Goal: Task Accomplishment & Management: Use online tool/utility

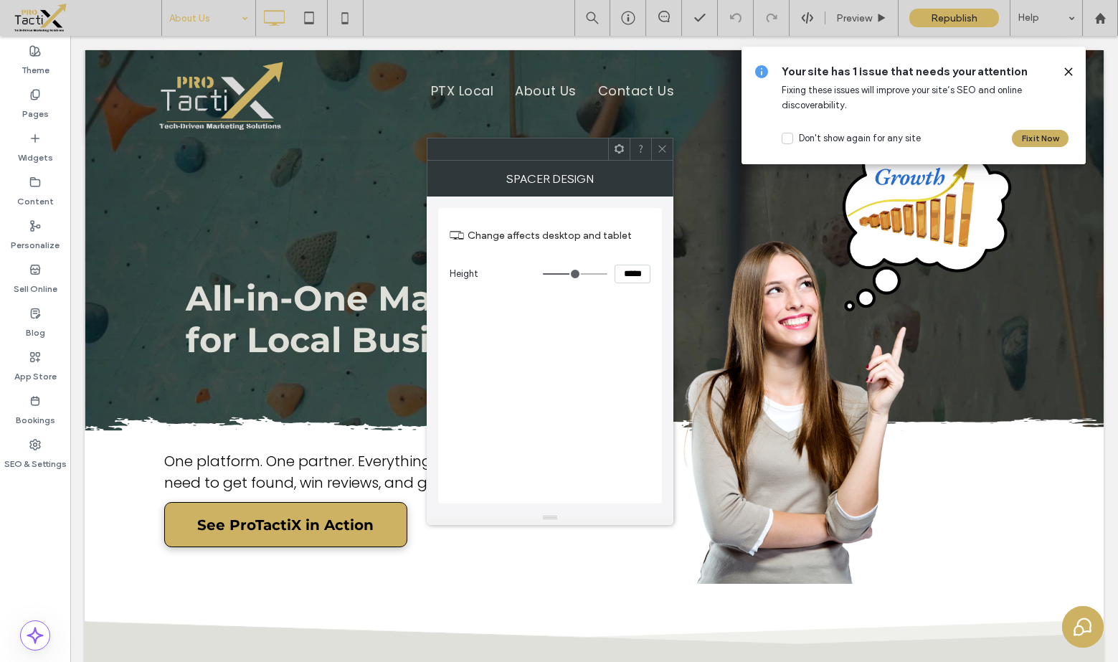
click at [668, 144] on div at bounding box center [662, 149] width 22 height 22
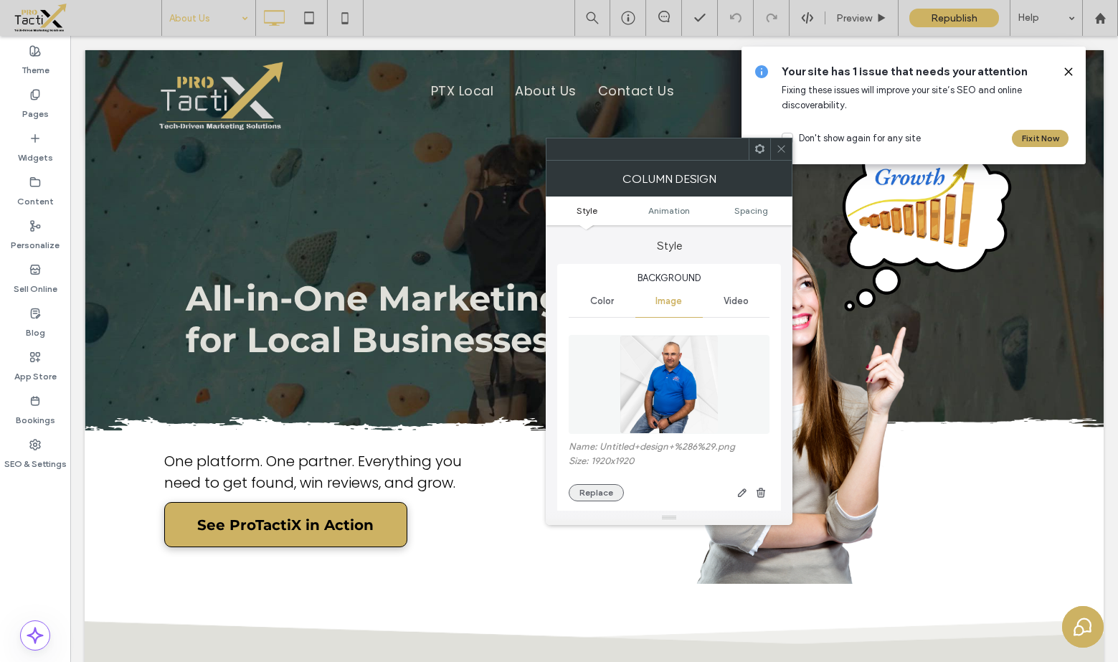
click at [601, 494] on button "Replace" at bounding box center [596, 492] width 55 height 17
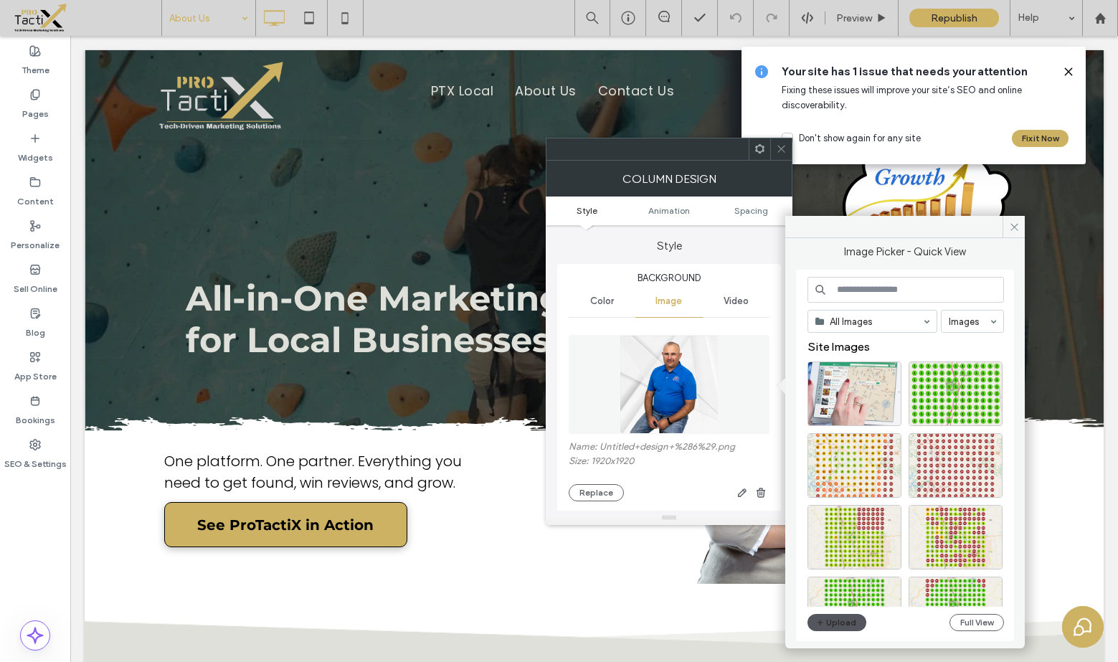
click at [831, 625] on button "Upload" at bounding box center [837, 622] width 59 height 17
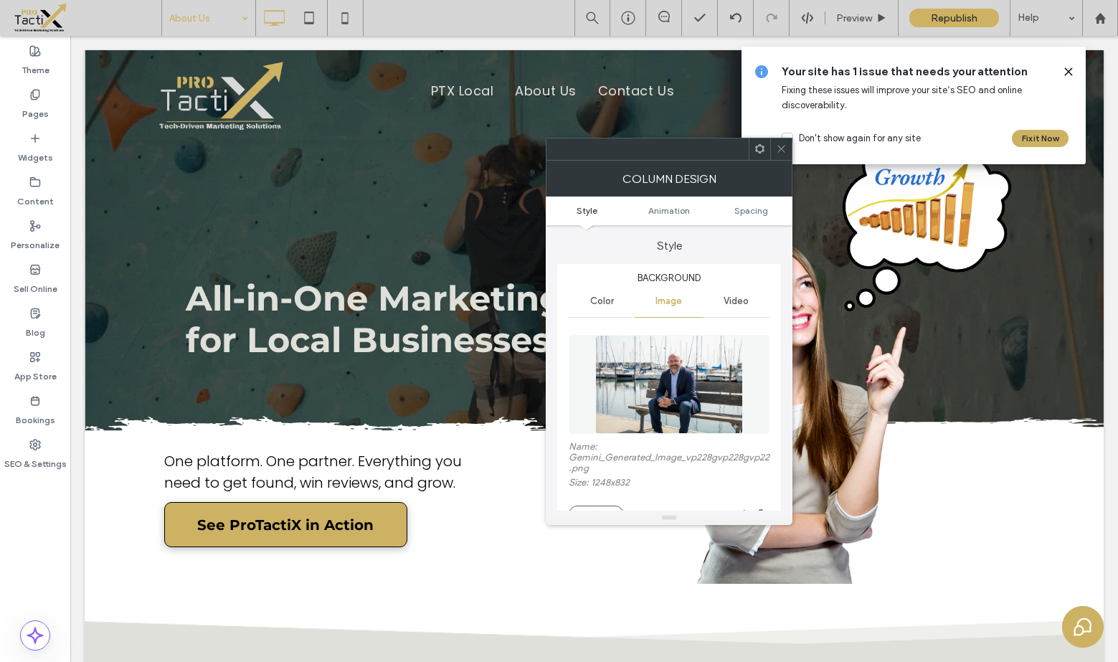
click at [666, 387] on img at bounding box center [669, 384] width 148 height 99
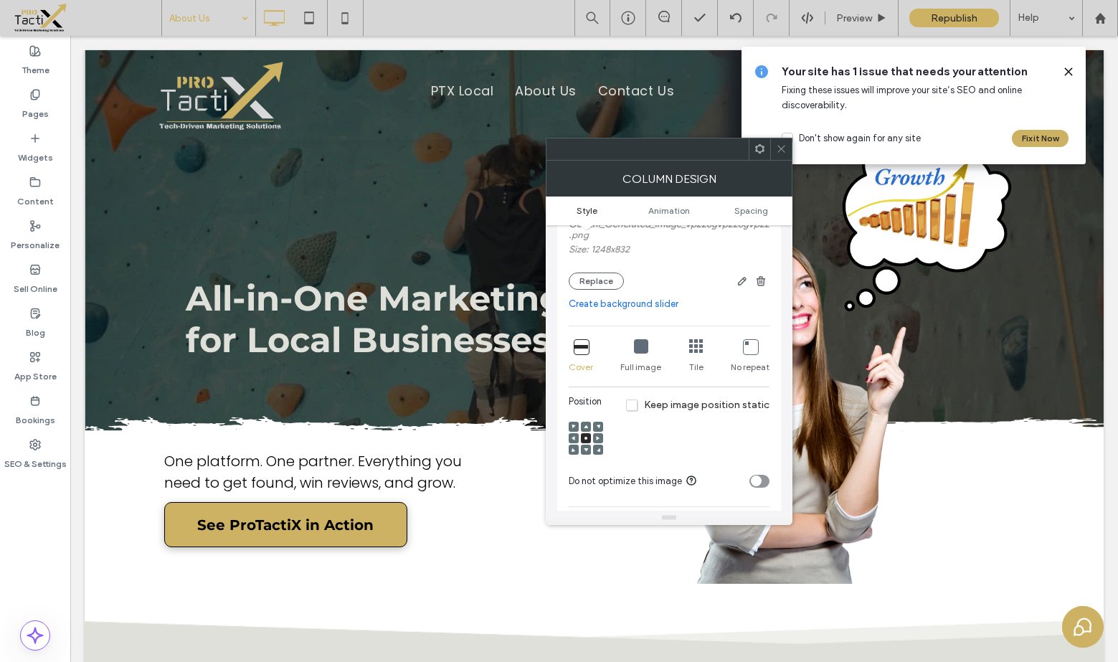
scroll to position [255, 0]
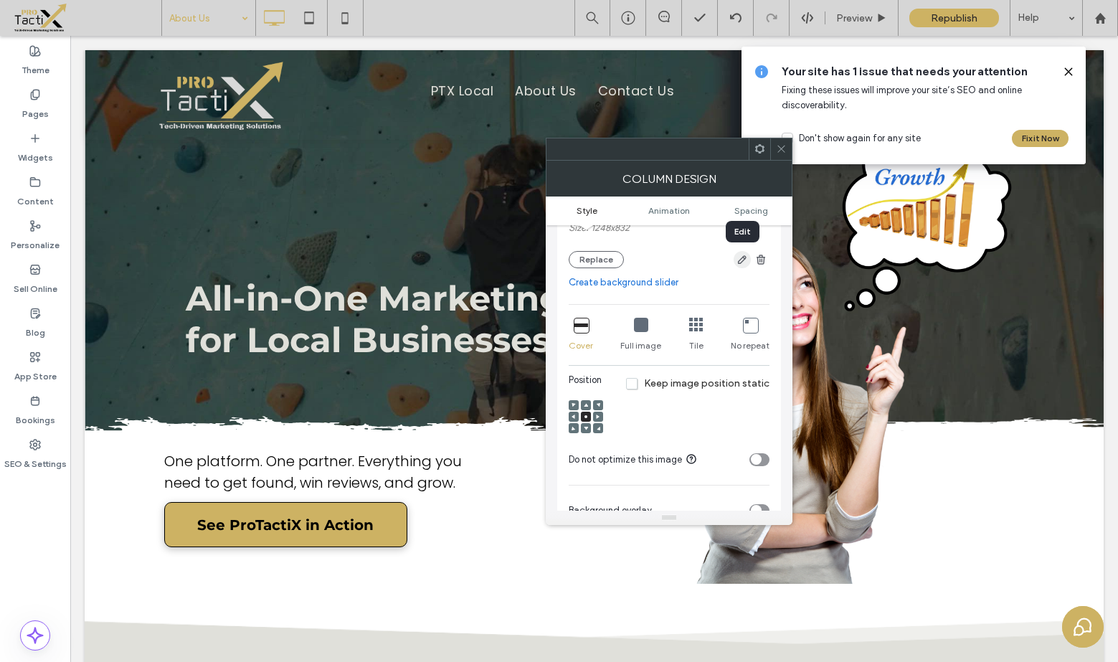
click at [737, 259] on icon "button" at bounding box center [742, 259] width 11 height 11
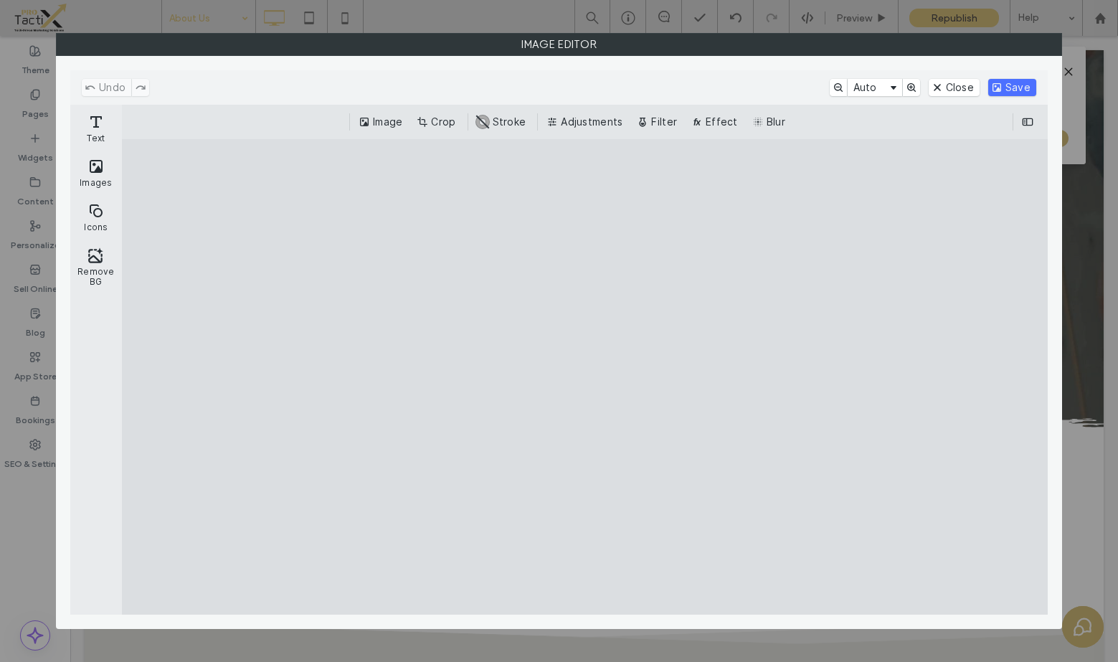
click at [444, 118] on button "Crop" at bounding box center [437, 121] width 47 height 17
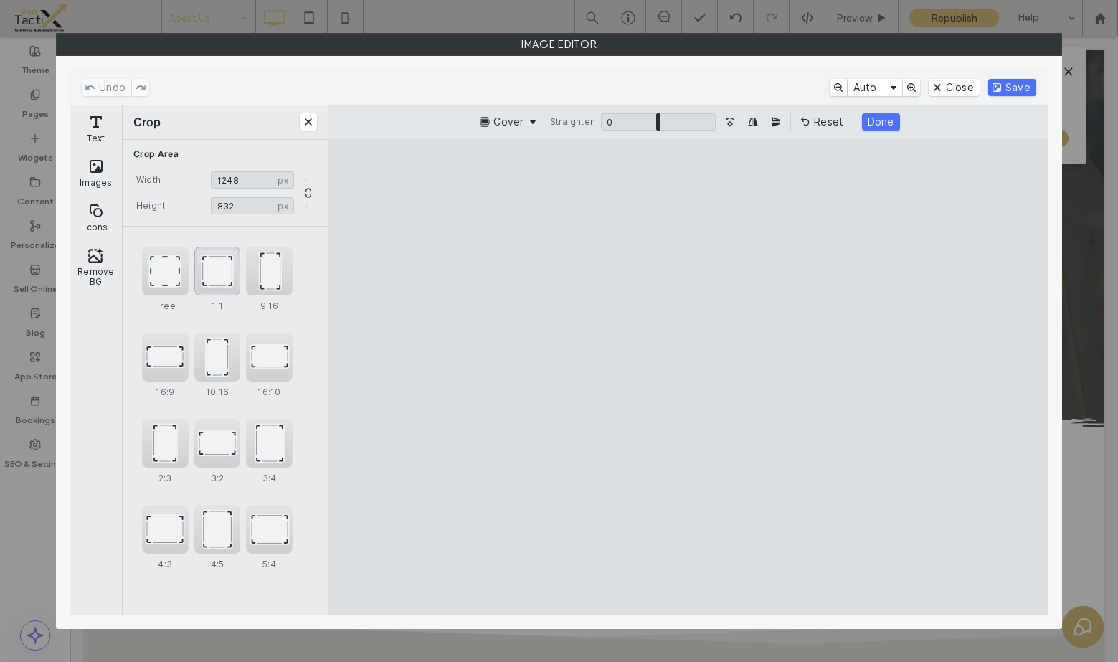
click at [222, 273] on div "1:1" at bounding box center [217, 271] width 47 height 49
type input "***"
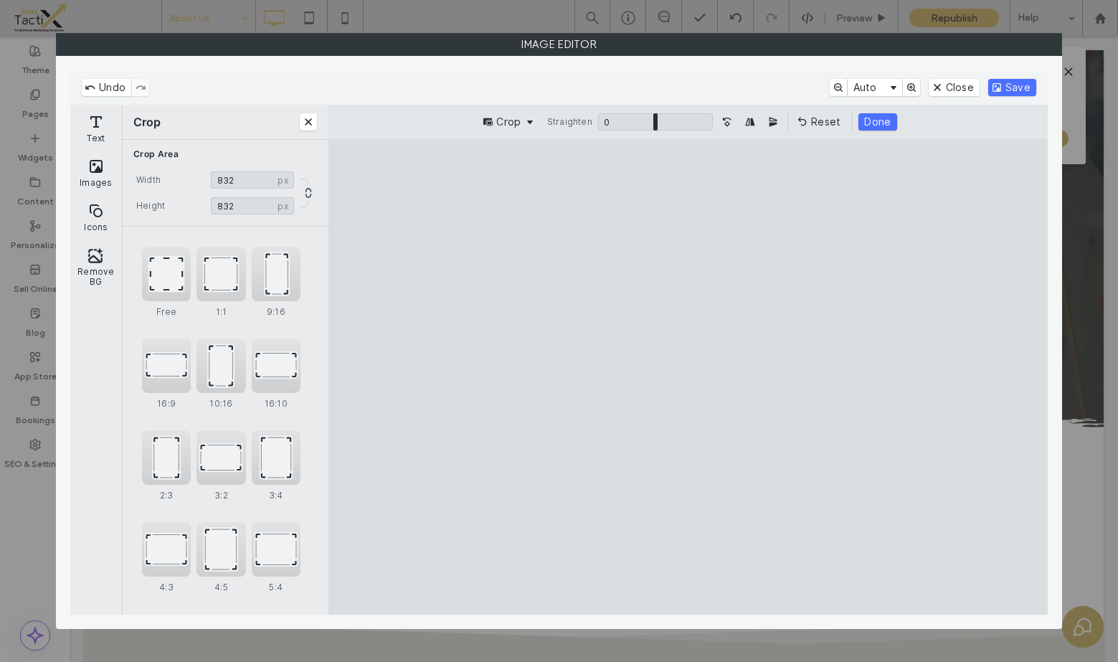
drag, startPoint x: 696, startPoint y: 390, endPoint x: 664, endPoint y: 382, distance: 33.2
click at [689, 377] on cesdk-canvas "Editor canvas" at bounding box center [689, 377] width 0 height 0
click at [872, 121] on button "Done" at bounding box center [878, 121] width 38 height 17
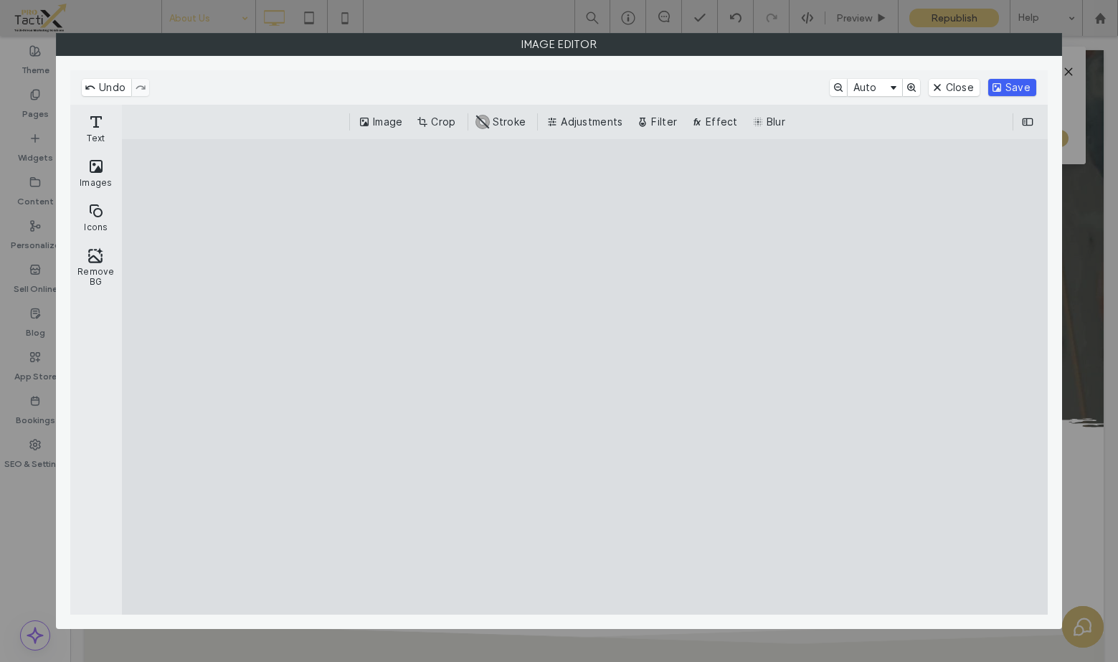
click at [1018, 82] on button "Save" at bounding box center [1012, 87] width 48 height 17
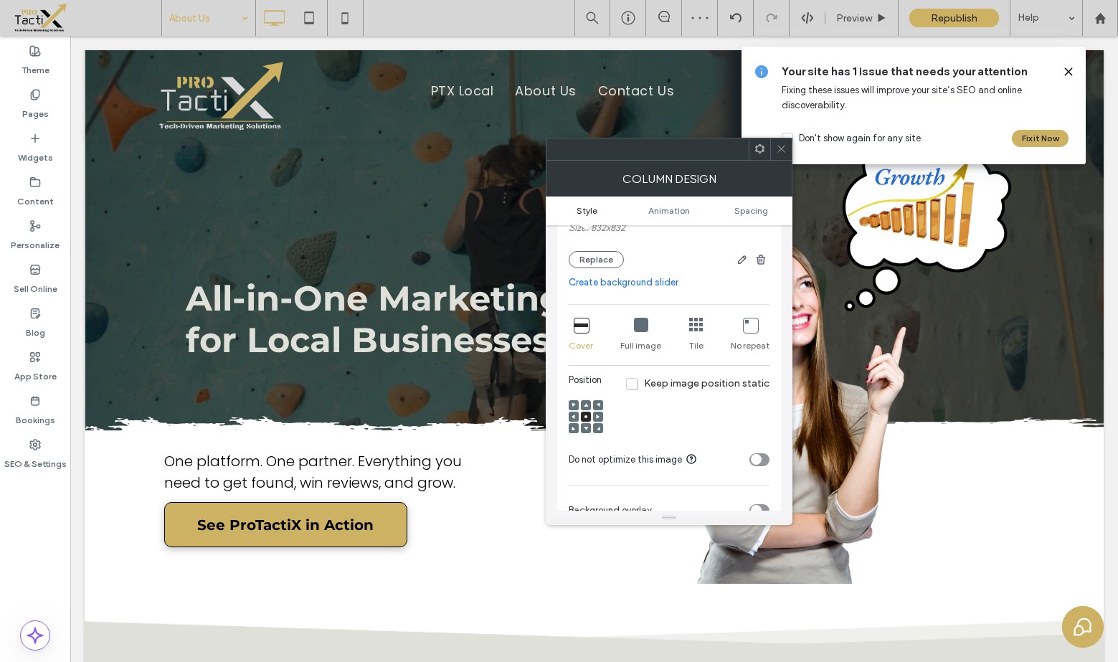
click at [780, 148] on use at bounding box center [781, 149] width 7 height 7
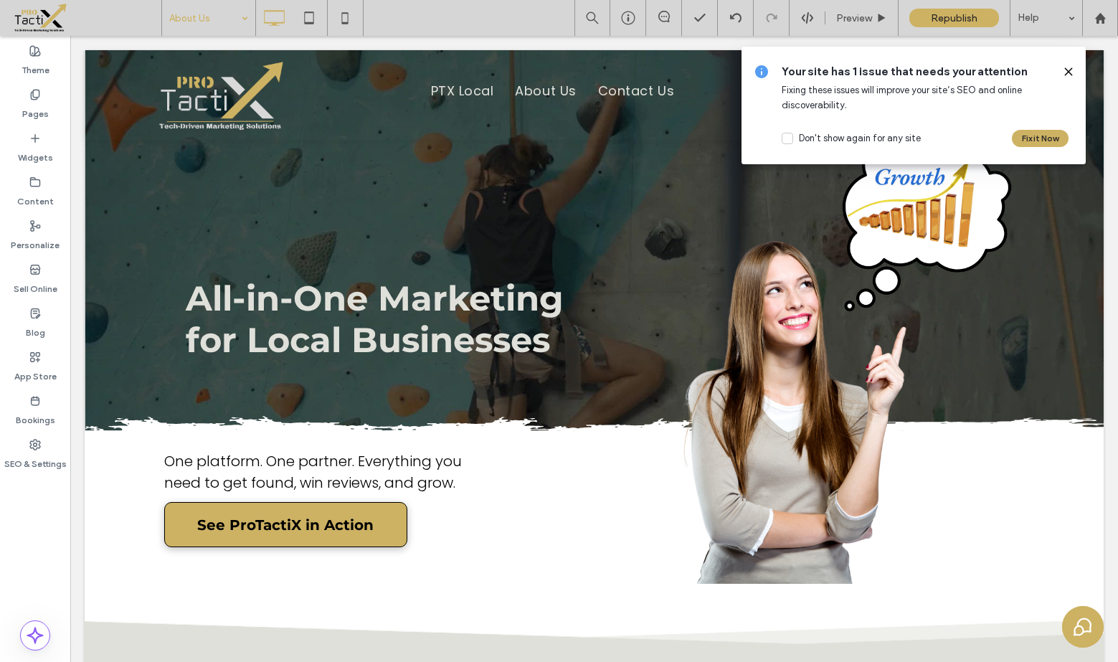
click at [1065, 70] on icon at bounding box center [1068, 71] width 11 height 11
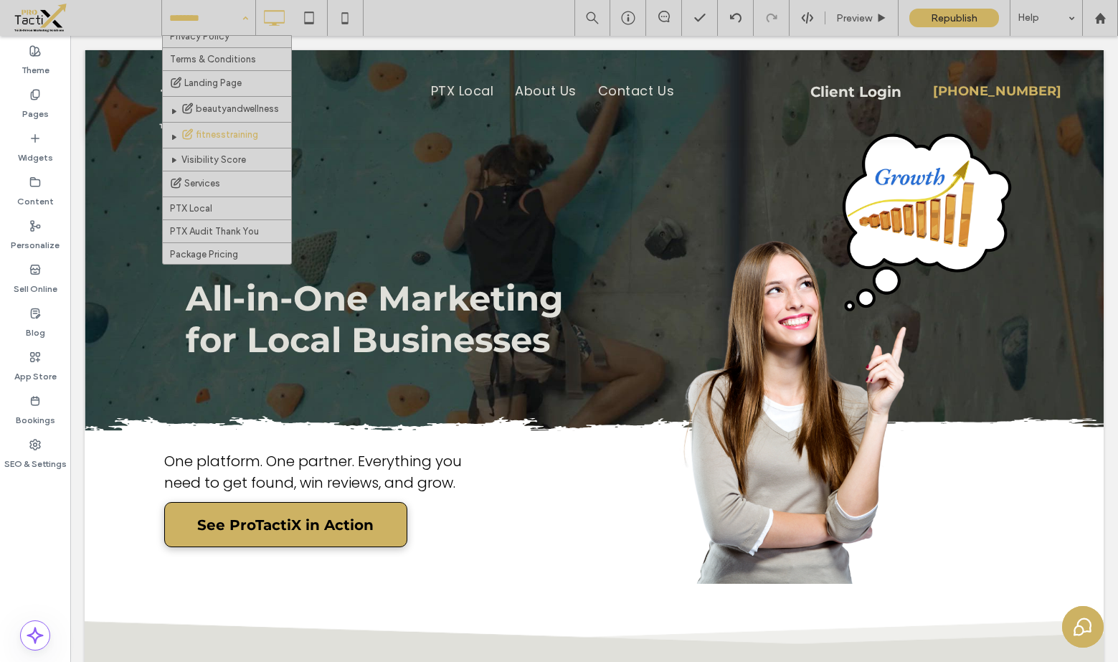
scroll to position [142, 0]
